Goal: Task Accomplishment & Management: Complete application form

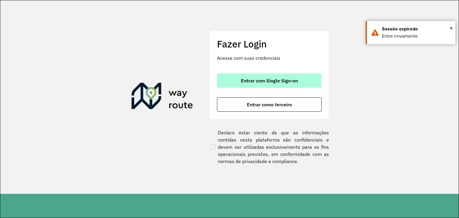
click at [257, 80] on span "Entrar com Single Sign-on" at bounding box center [269, 80] width 57 height 5
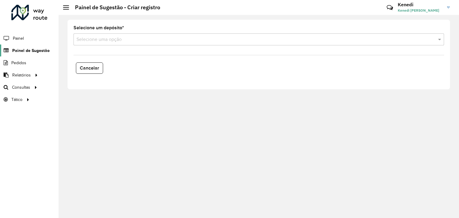
click at [33, 50] on span "Painel de Sugestão" at bounding box center [30, 50] width 37 height 6
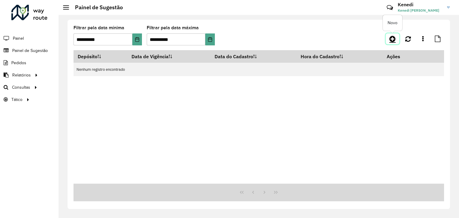
click at [394, 37] on icon at bounding box center [392, 38] width 6 height 7
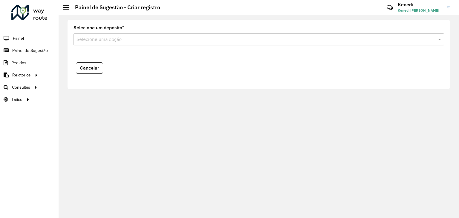
click at [195, 39] on input "text" at bounding box center [252, 39] width 352 height 7
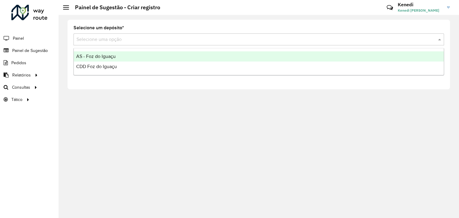
click at [103, 59] on span "AS - Foz do Iguaçu" at bounding box center [95, 56] width 39 height 5
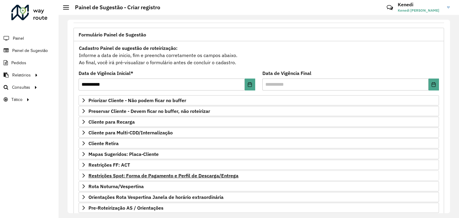
scroll to position [78, 0]
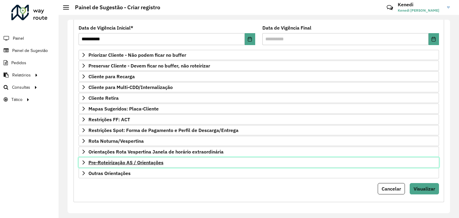
click at [82, 160] on icon at bounding box center [83, 162] width 5 height 5
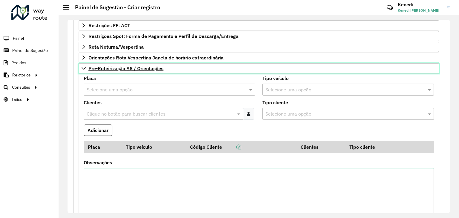
scroll to position [171, 0]
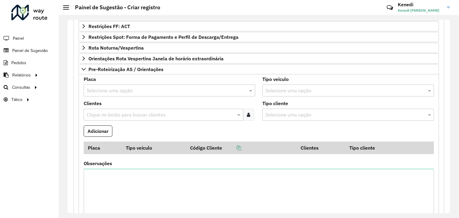
click at [105, 90] on input "text" at bounding box center [163, 90] width 153 height 7
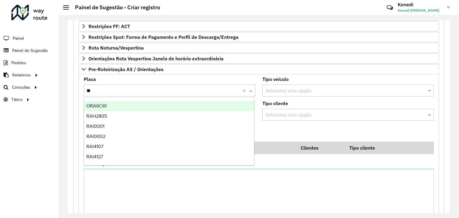
type input "***"
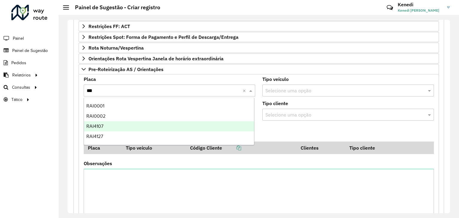
click at [104, 124] on div "RAI4107" at bounding box center [169, 126] width 170 height 10
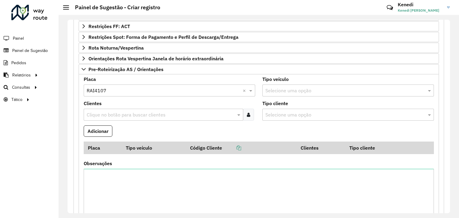
click at [110, 113] on input "text" at bounding box center [160, 114] width 151 height 7
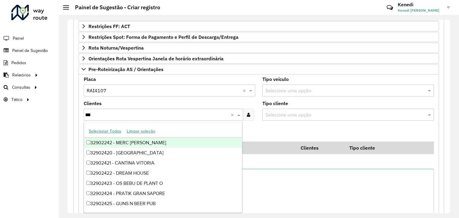
type input "****"
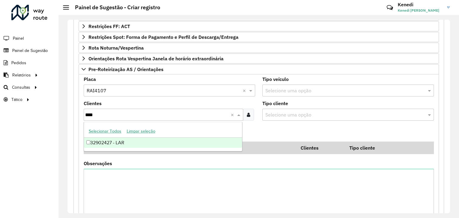
click at [103, 143] on div "32902427 - LAR" at bounding box center [163, 143] width 158 height 10
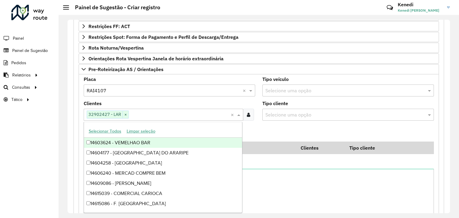
click at [286, 130] on formly-field "Adicionar" at bounding box center [258, 133] width 357 height 16
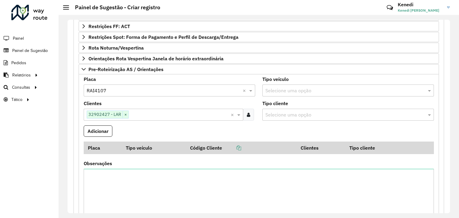
click at [151, 101] on div "Clientes Clique no botão para buscar clientes 32902427 - LAR × ×" at bounding box center [169, 110] width 171 height 19
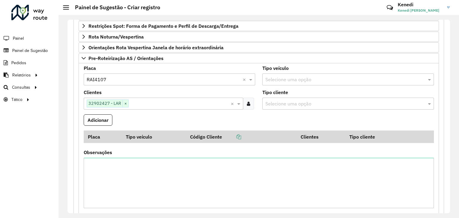
scroll to position [231, 0]
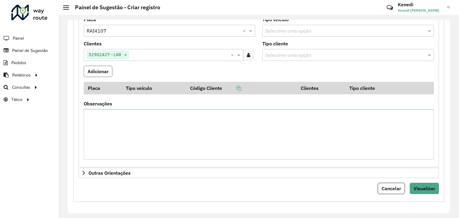
click at [99, 70] on button "Adicionar" at bounding box center [98, 71] width 29 height 11
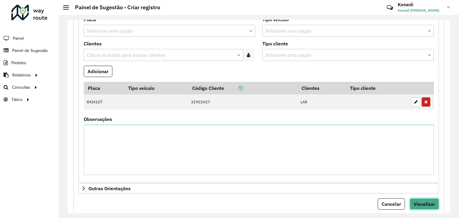
click at [424, 201] on span "Visualizar" at bounding box center [424, 204] width 22 height 6
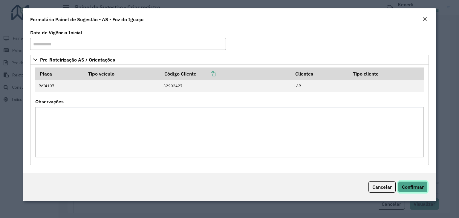
click at [413, 186] on span "Confirmar" at bounding box center [413, 187] width 22 height 6
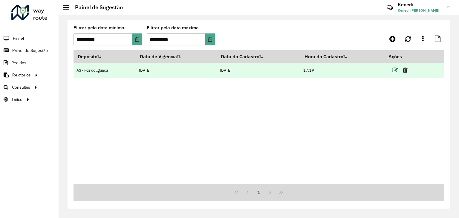
click at [394, 70] on icon at bounding box center [395, 70] width 6 height 6
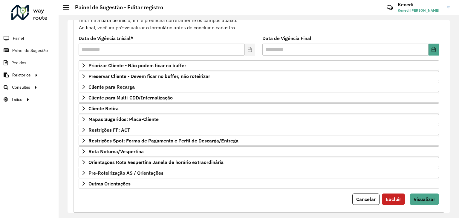
scroll to position [78, 0]
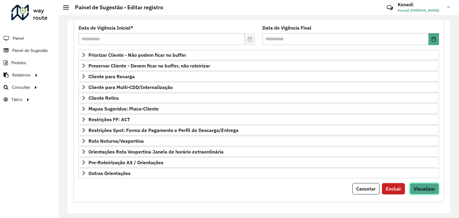
click at [422, 188] on span "Visualizar" at bounding box center [424, 189] width 22 height 6
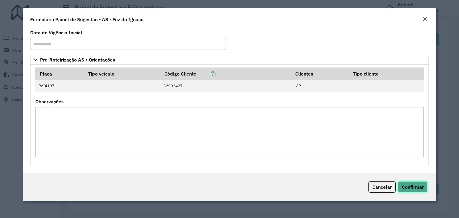
click at [416, 186] on span "Confirmar" at bounding box center [413, 187] width 22 height 6
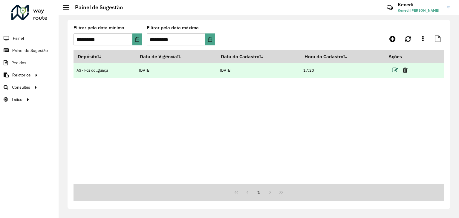
click at [396, 71] on icon at bounding box center [395, 70] width 6 height 6
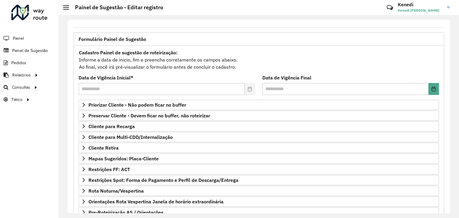
scroll to position [78, 0]
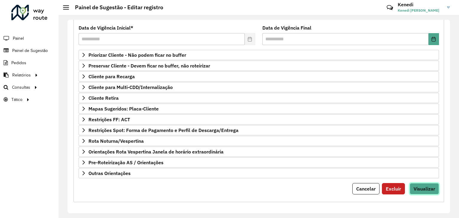
click at [416, 189] on span "Visualizar" at bounding box center [424, 189] width 22 height 6
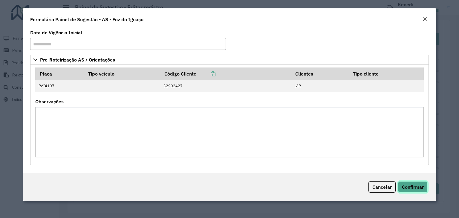
click at [413, 188] on span "Confirmar" at bounding box center [413, 187] width 22 height 6
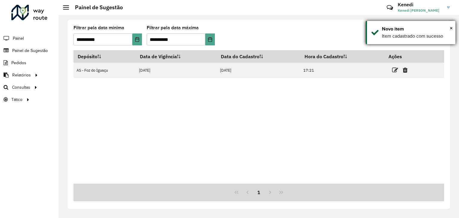
click at [454, 26] on div "× Novo item Item cadastrado com sucesso" at bounding box center [411, 32] width 90 height 23
